Goal: Navigation & Orientation: Understand site structure

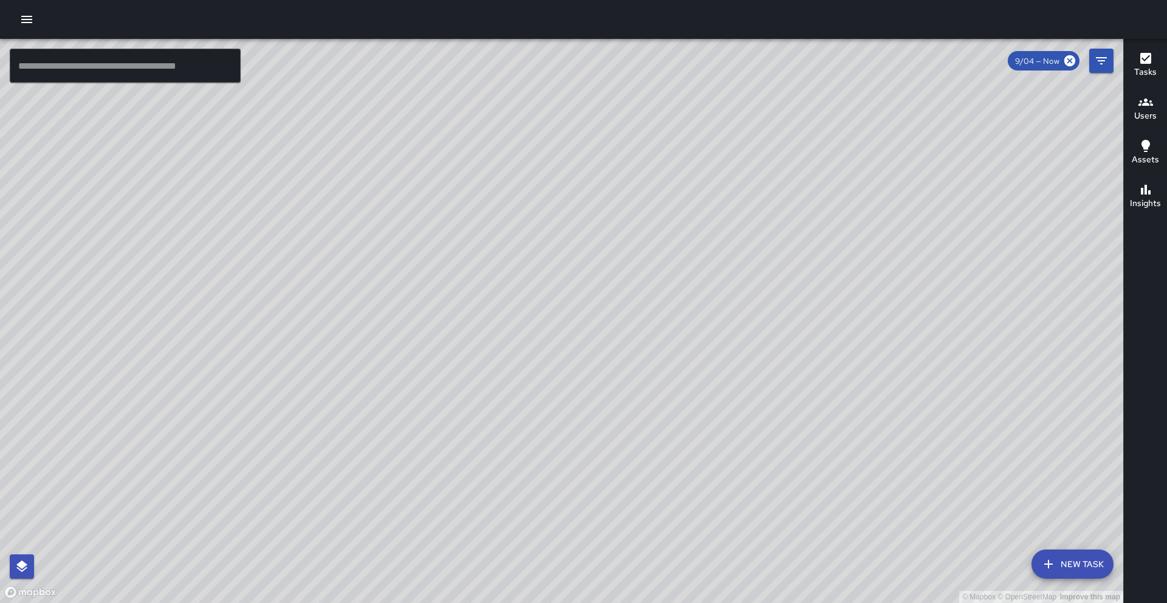
click at [581, 90] on div "© Mapbox © OpenStreetMap Improve this map AS ALIAS SIEGLER Ambassador Tasks 36 …" at bounding box center [562, 321] width 1124 height 564
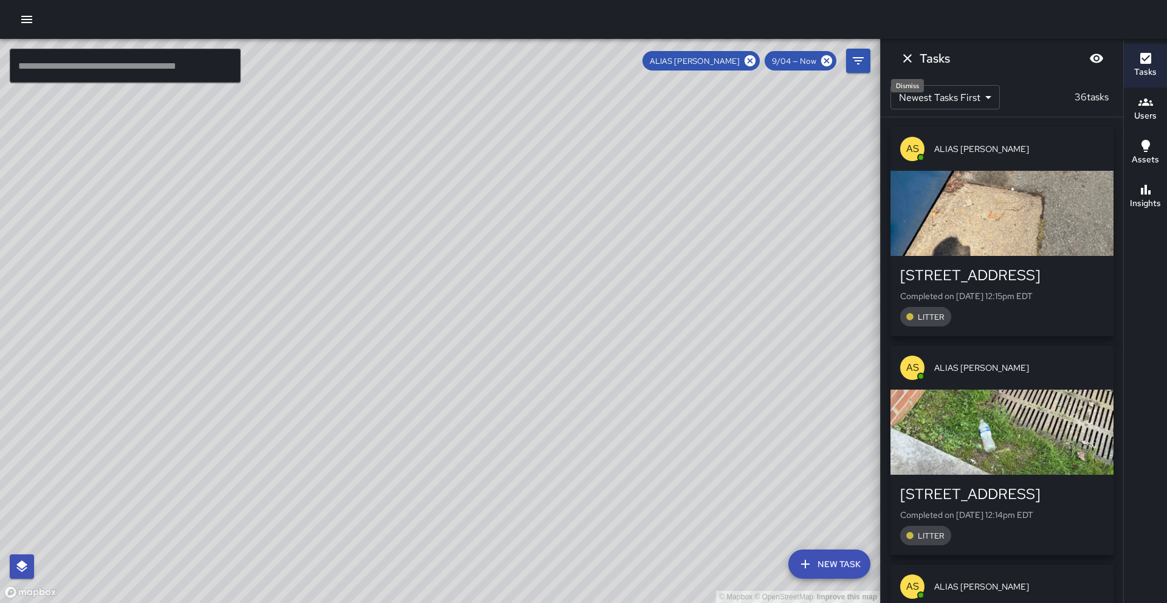
click at [907, 60] on icon "Dismiss" at bounding box center [907, 58] width 15 height 15
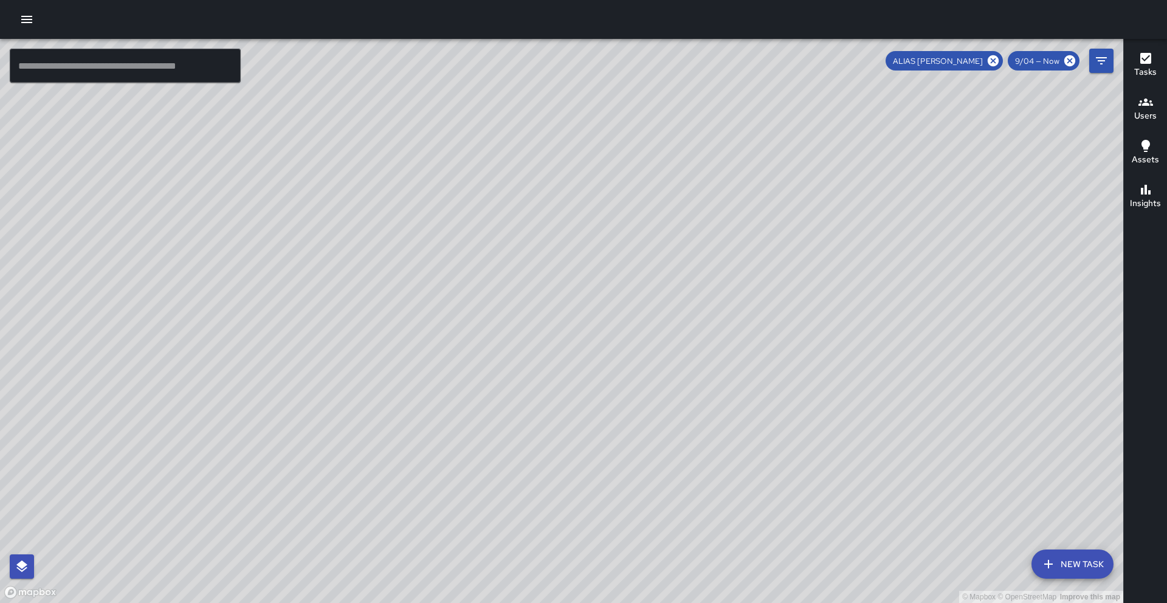
drag, startPoint x: 731, startPoint y: 283, endPoint x: 494, endPoint y: 494, distance: 317.9
click at [494, 494] on div "© Mapbox © OpenStreetMap Improve this map" at bounding box center [562, 321] width 1124 height 564
drag, startPoint x: 652, startPoint y: 350, endPoint x: 657, endPoint y: 367, distance: 17.9
click at [657, 367] on div "© Mapbox © OpenStreetMap Improve this map" at bounding box center [562, 321] width 1124 height 564
drag, startPoint x: 652, startPoint y: 421, endPoint x: 658, endPoint y: 365, distance: 56.8
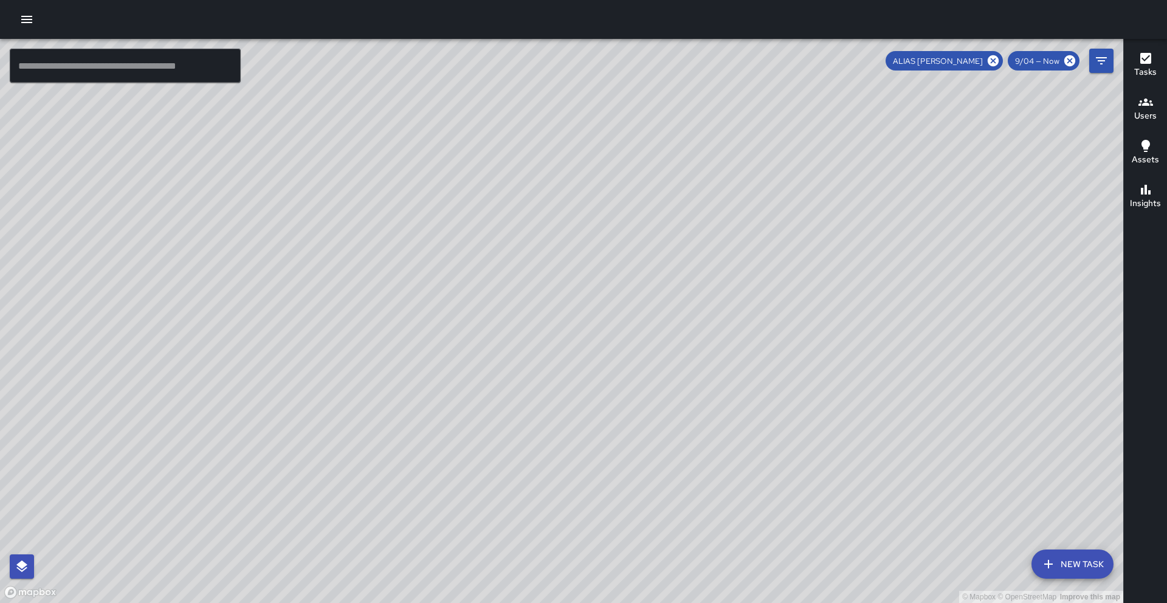
click at [658, 365] on div "© Mapbox © OpenStreetMap Improve this map" at bounding box center [562, 321] width 1124 height 564
drag, startPoint x: 530, startPoint y: 188, endPoint x: 532, endPoint y: 110, distance: 78.5
click at [534, 111] on div "© Mapbox © OpenStreetMap Improve this map" at bounding box center [562, 321] width 1124 height 564
